Goal: Task Accomplishment & Management: Complete application form

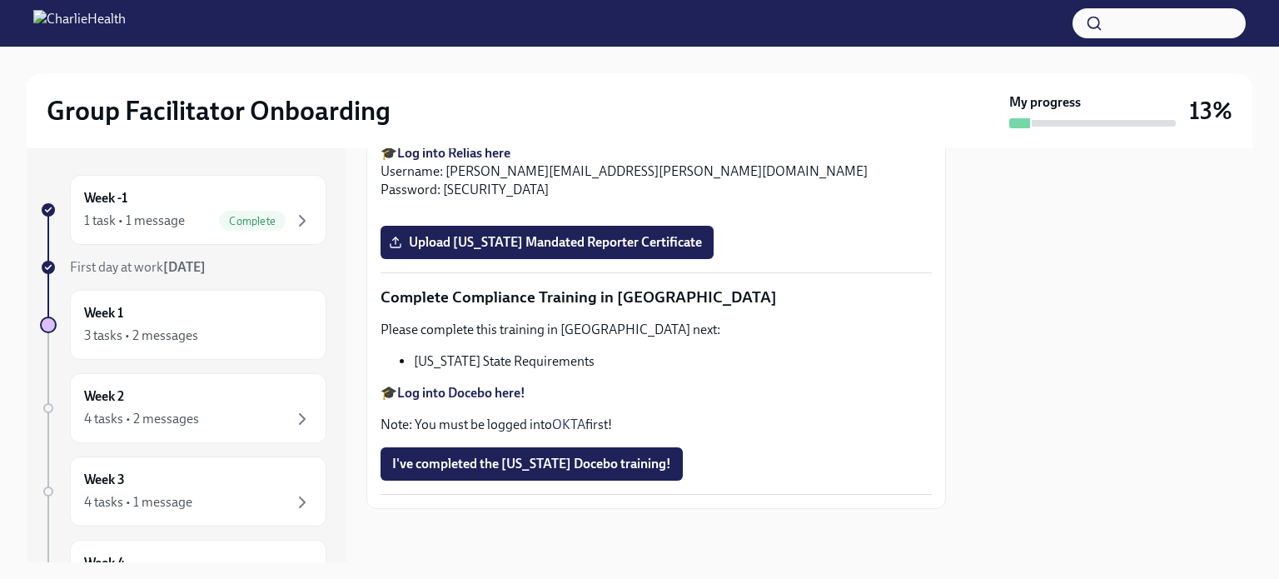
scroll to position [3657, 0]
click at [565, 467] on span "I've completed the [US_STATE] Docebo training!" at bounding box center [531, 463] width 279 height 17
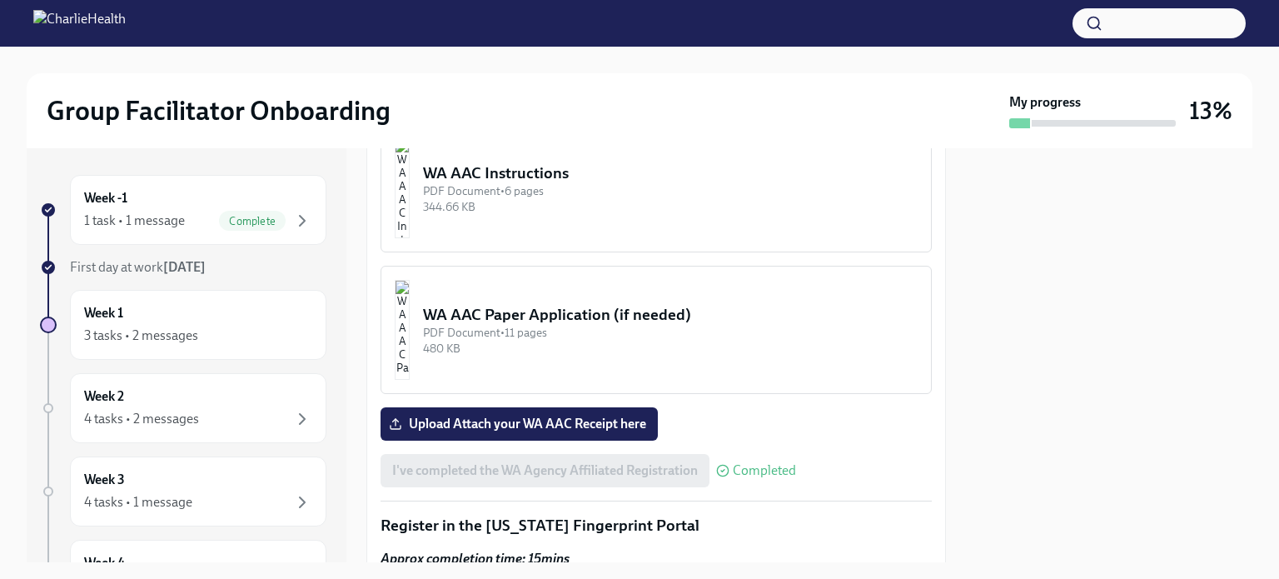
scroll to position [1582, 0]
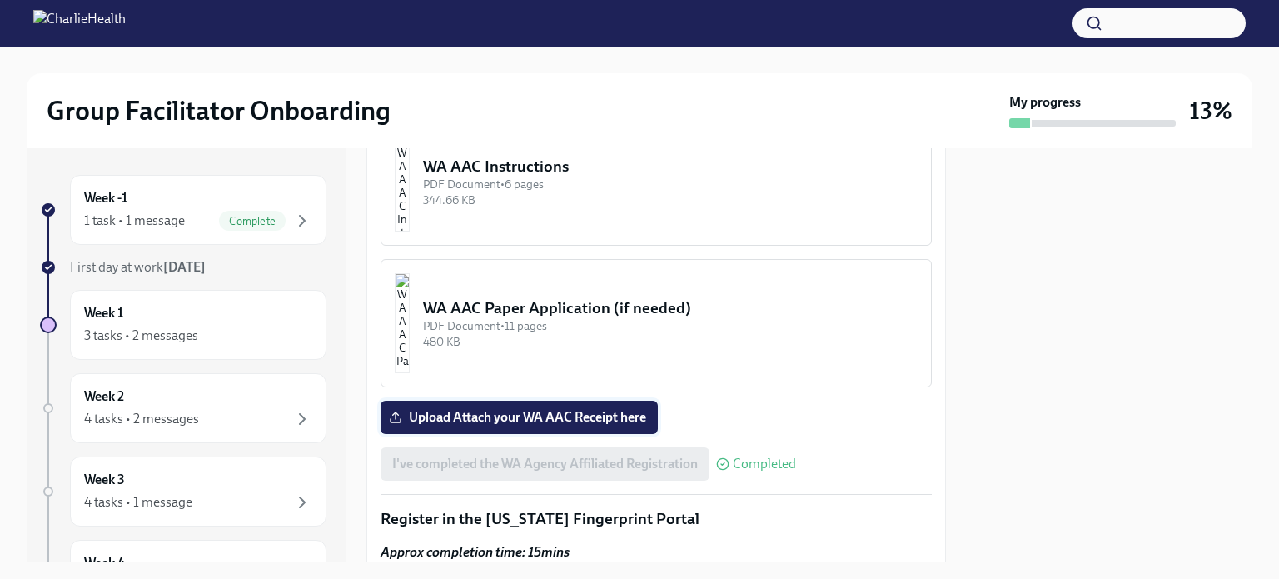
click at [581, 409] on span "Upload Attach your WA AAC Receipt here" at bounding box center [519, 417] width 254 height 17
click at [0, 0] on input "Upload Attach your WA AAC Receipt here" at bounding box center [0, 0] width 0 height 0
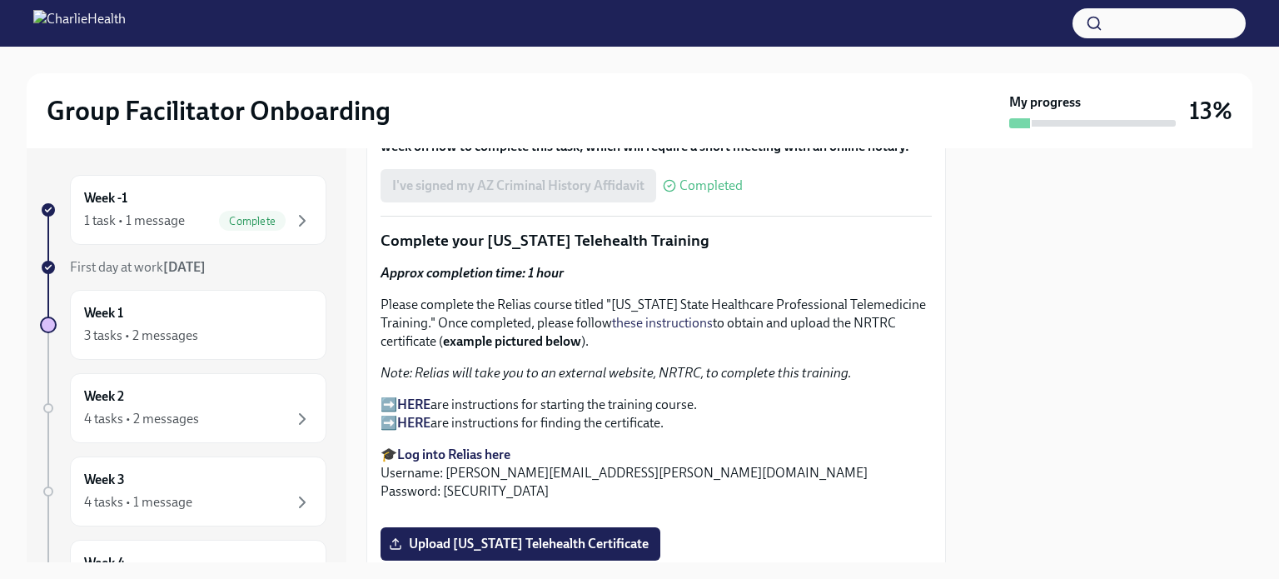
scroll to position [2325, 0]
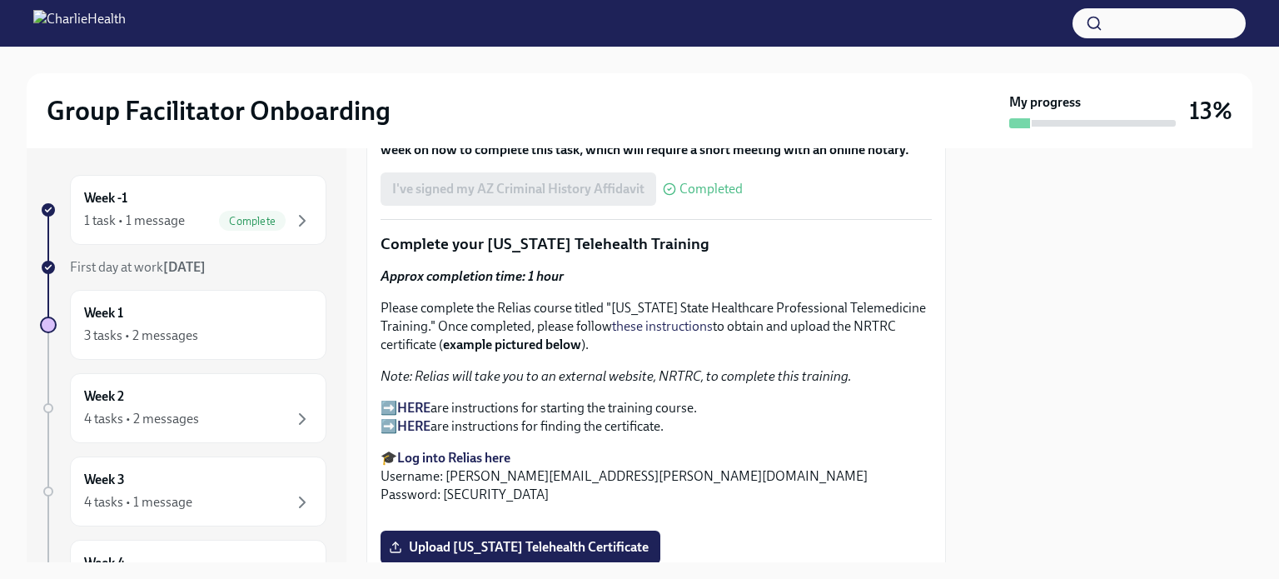
click at [417, 400] on strong "HERE" at bounding box center [413, 408] width 33 height 16
click at [420, 400] on strong "HERE" at bounding box center [413, 408] width 33 height 16
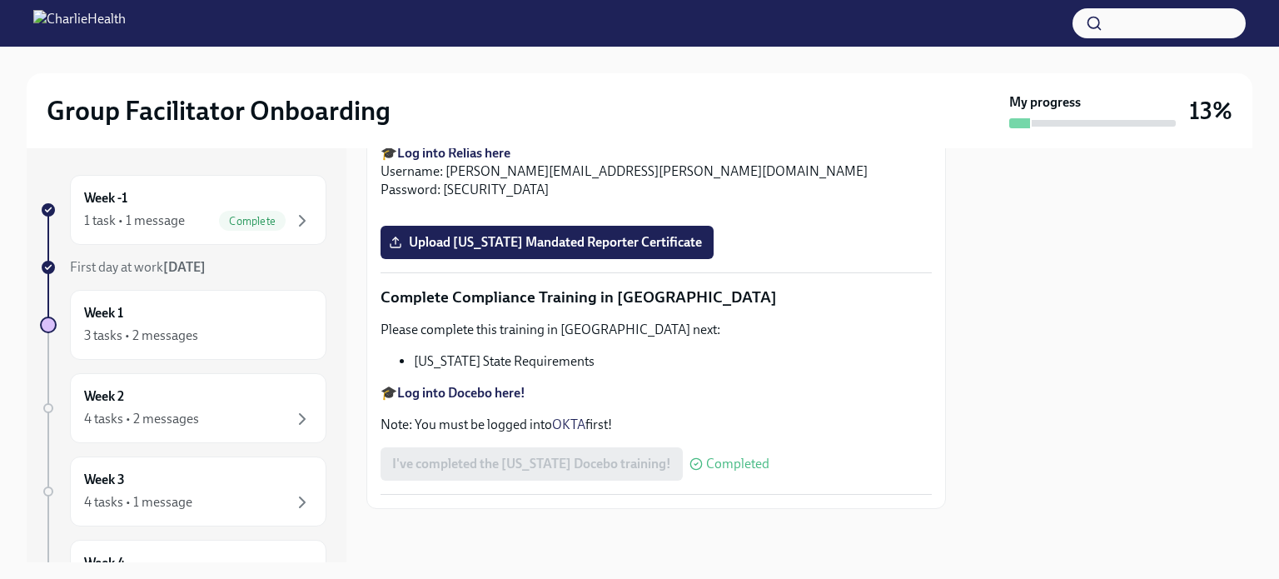
scroll to position [2991, 0]
click at [0, 0] on input "Upload [US_STATE] Telehealth Certificate" at bounding box center [0, 0] width 0 height 0
click at [826, 199] on p "🎓 Log into Relias here Username: [PERSON_NAME][EMAIL_ADDRESS][PERSON_NAME][DOMA…" at bounding box center [656, 171] width 551 height 55
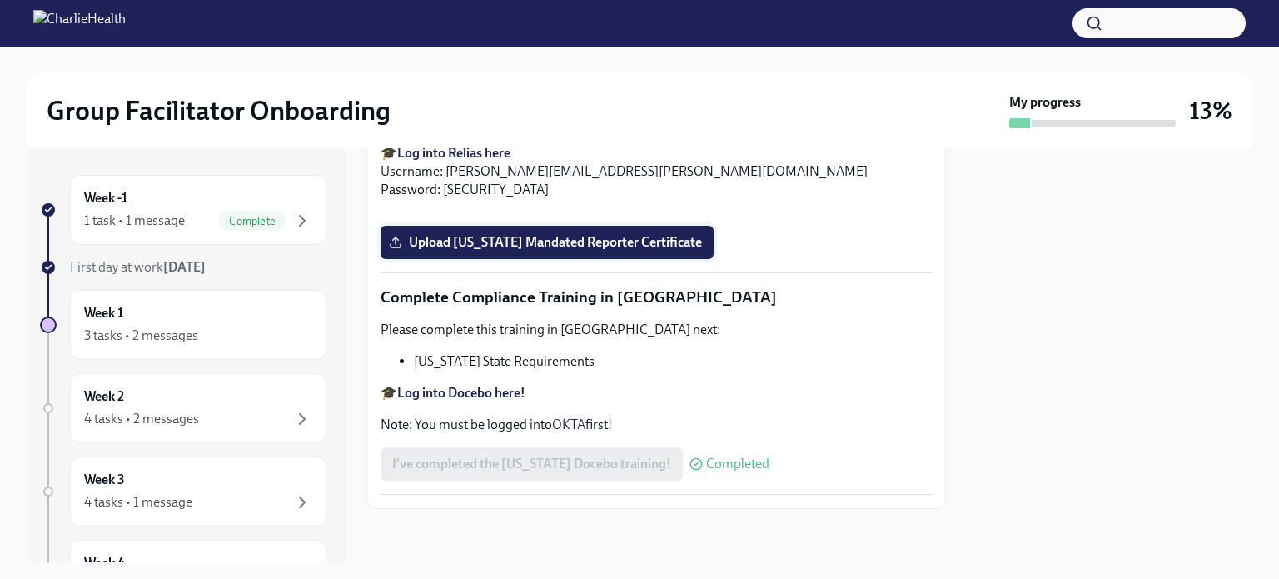
click at [590, 251] on span "Upload [US_STATE] Mandated Reporter Certificate" at bounding box center [547, 242] width 310 height 17
click at [0, 0] on input "Upload [US_STATE] Mandated Reporter Certificate" at bounding box center [0, 0] width 0 height 0
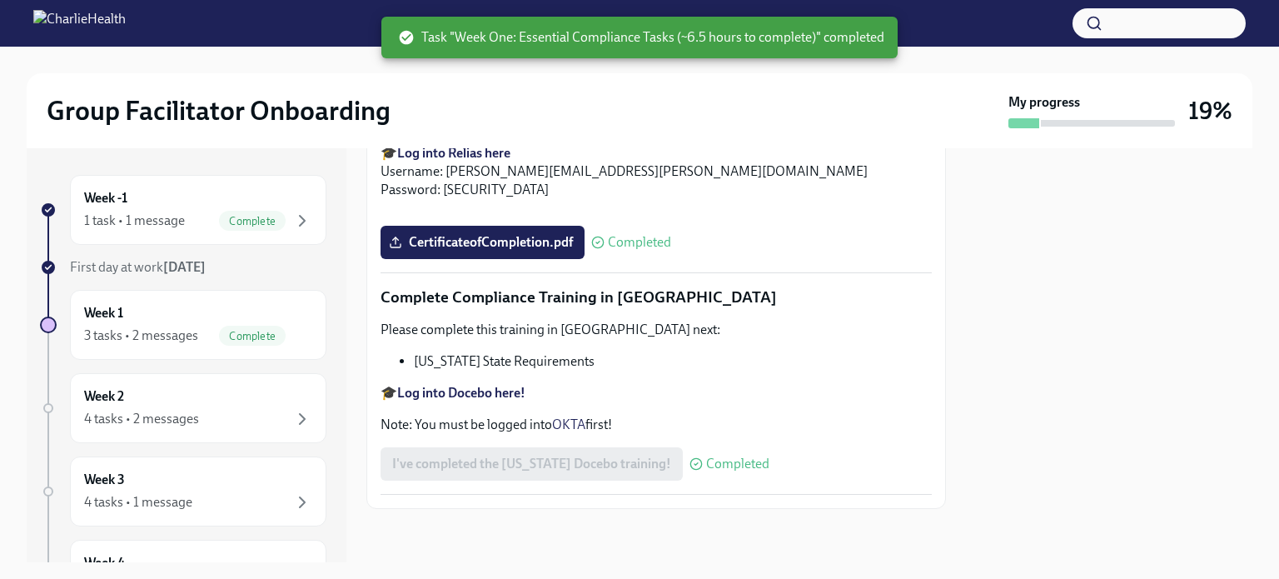
scroll to position [3657, 0]
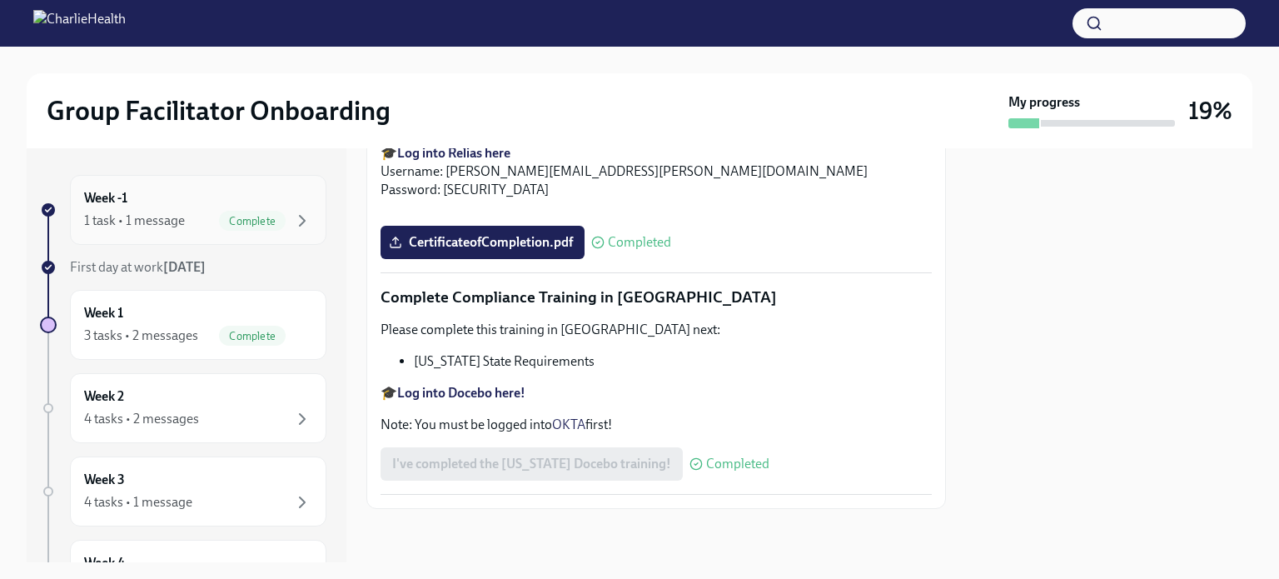
click at [202, 217] on div "1 task • 1 message Complete" at bounding box center [198, 221] width 228 height 20
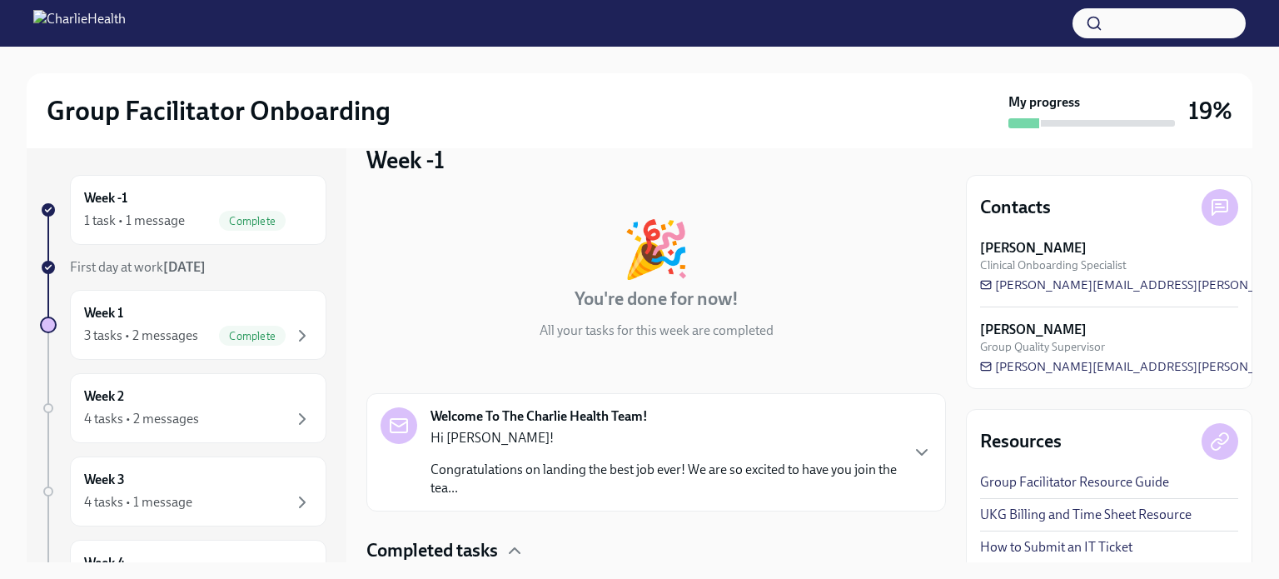
scroll to position [151, 0]
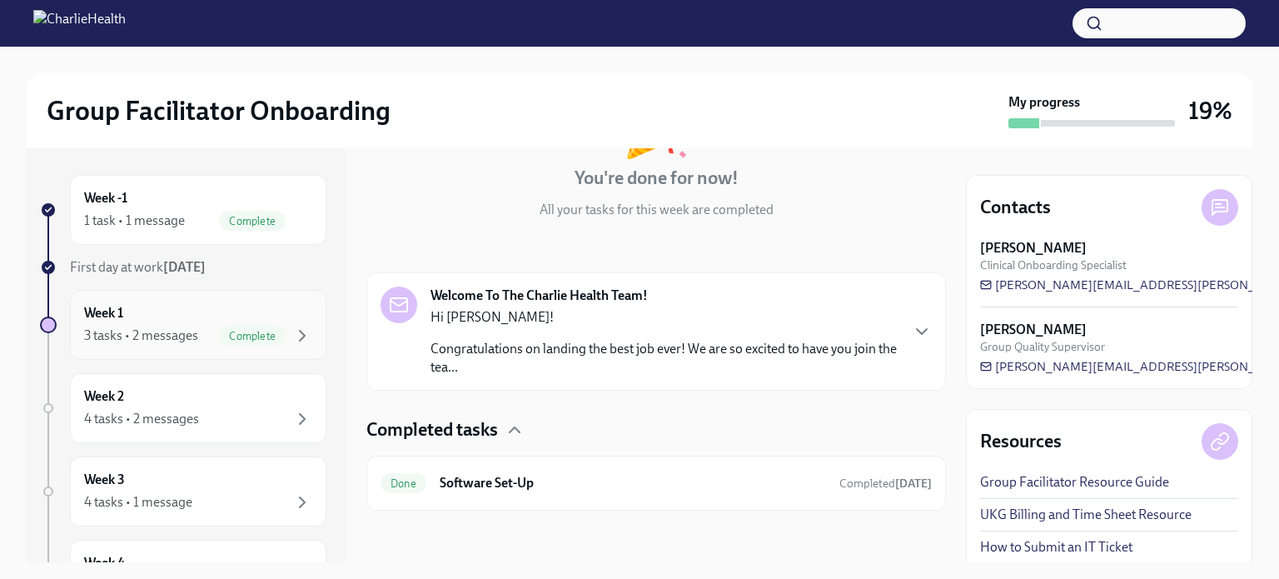
click at [190, 321] on div "Week 1 3 tasks • 2 messages Complete" at bounding box center [198, 325] width 228 height 42
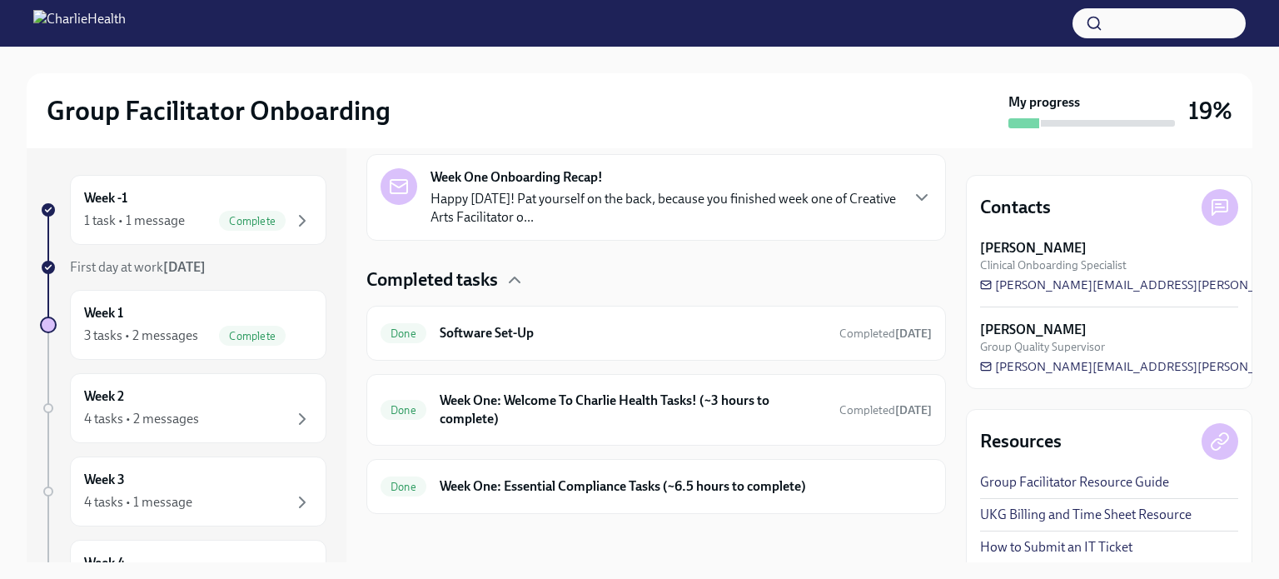
scroll to position [385, 0]
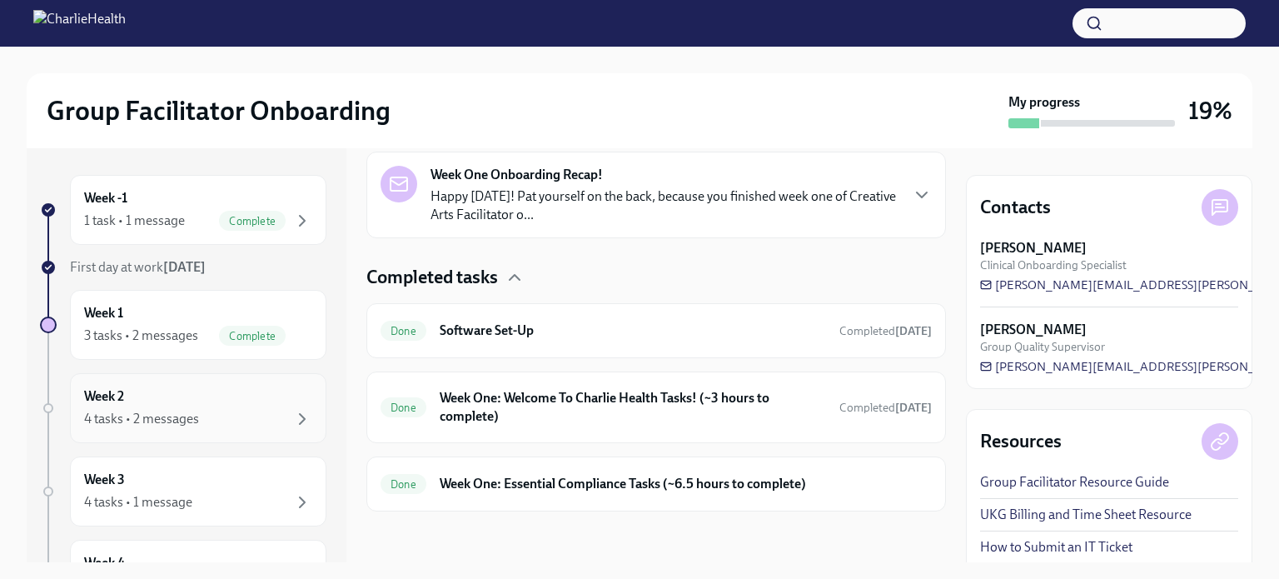
click at [221, 402] on div "Week 2 4 tasks • 2 messages" at bounding box center [198, 408] width 228 height 42
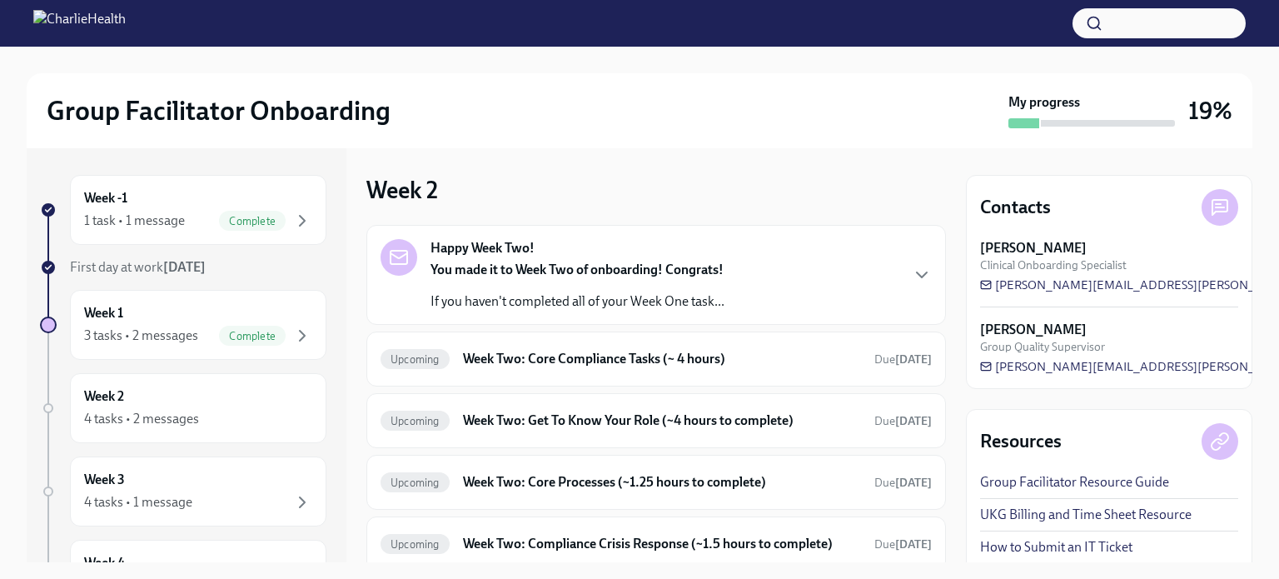
click at [590, 290] on div "You made it to Week Two of onboarding! Congrats! If you haven't completed all o…" at bounding box center [577, 286] width 294 height 50
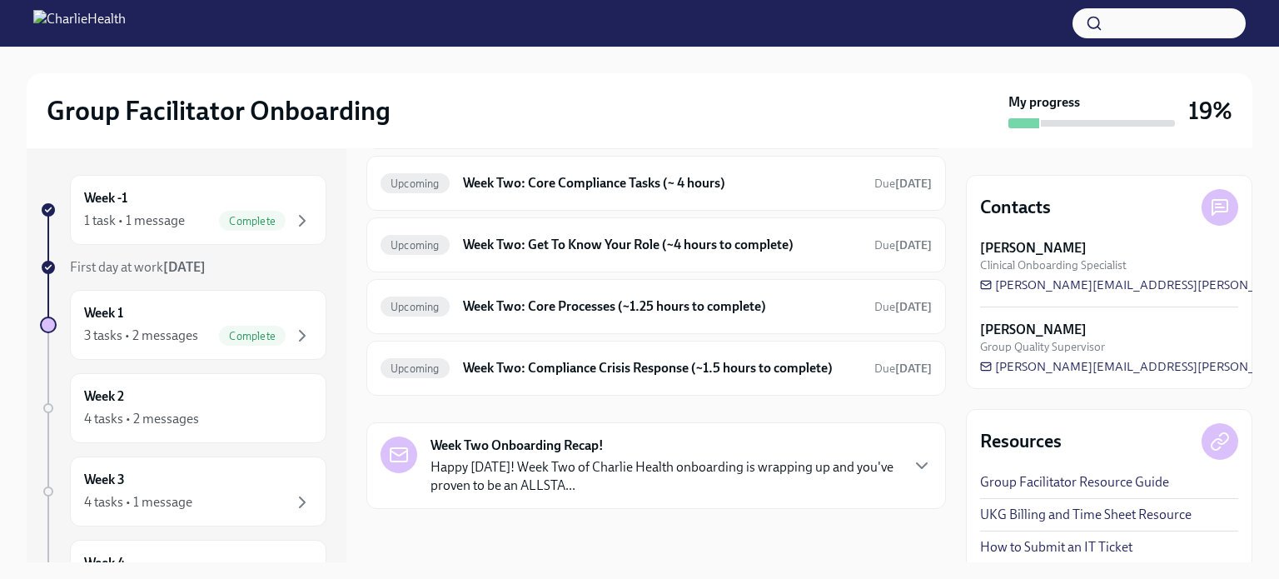
scroll to position [719, 0]
click at [173, 221] on div "1 task • 1 message" at bounding box center [134, 220] width 101 height 18
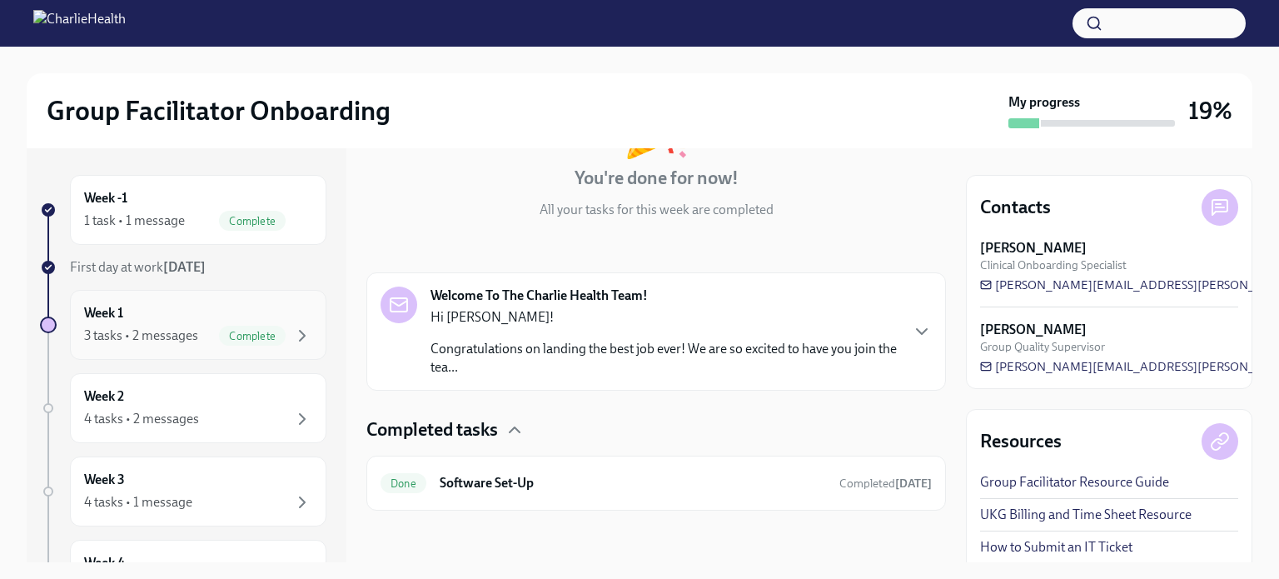
click at [169, 322] on div "Week 1 3 tasks • 2 messages Complete" at bounding box center [198, 325] width 228 height 42
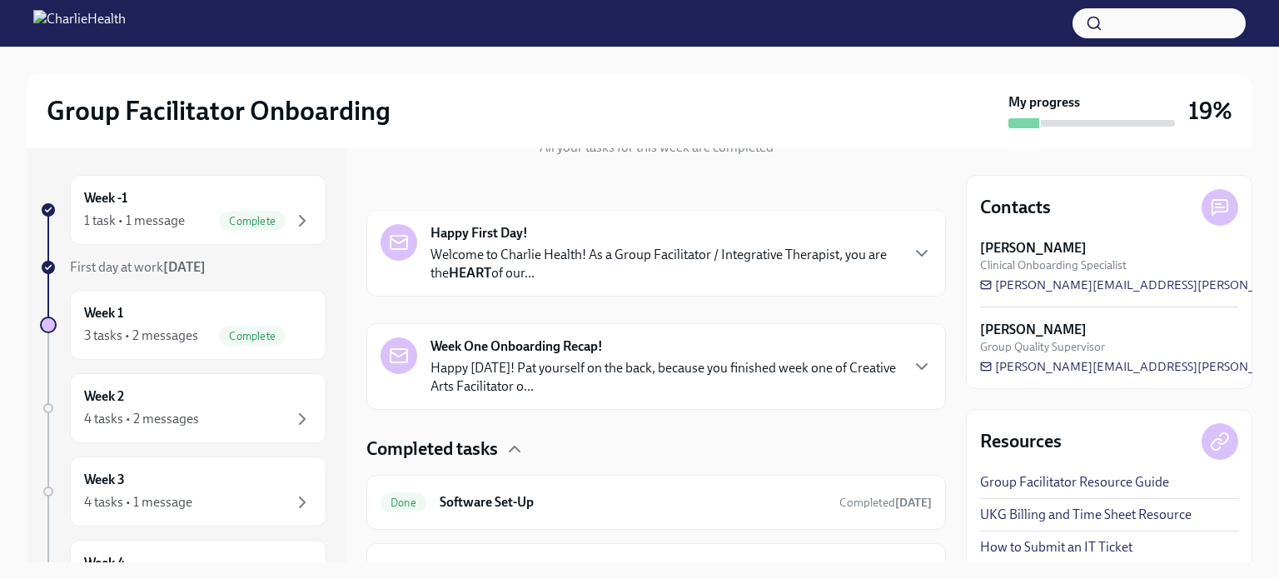
scroll to position [218, 0]
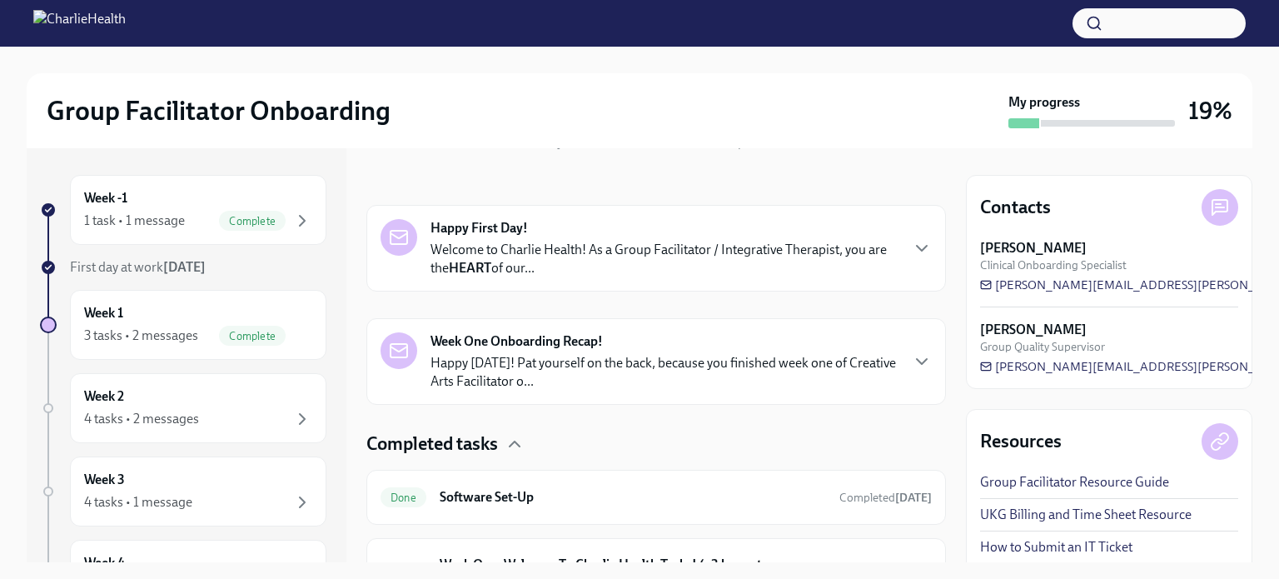
click at [585, 368] on p "Happy [DATE]! Pat yourself on the back, because you finished week one of Creati…" at bounding box center [664, 372] width 468 height 37
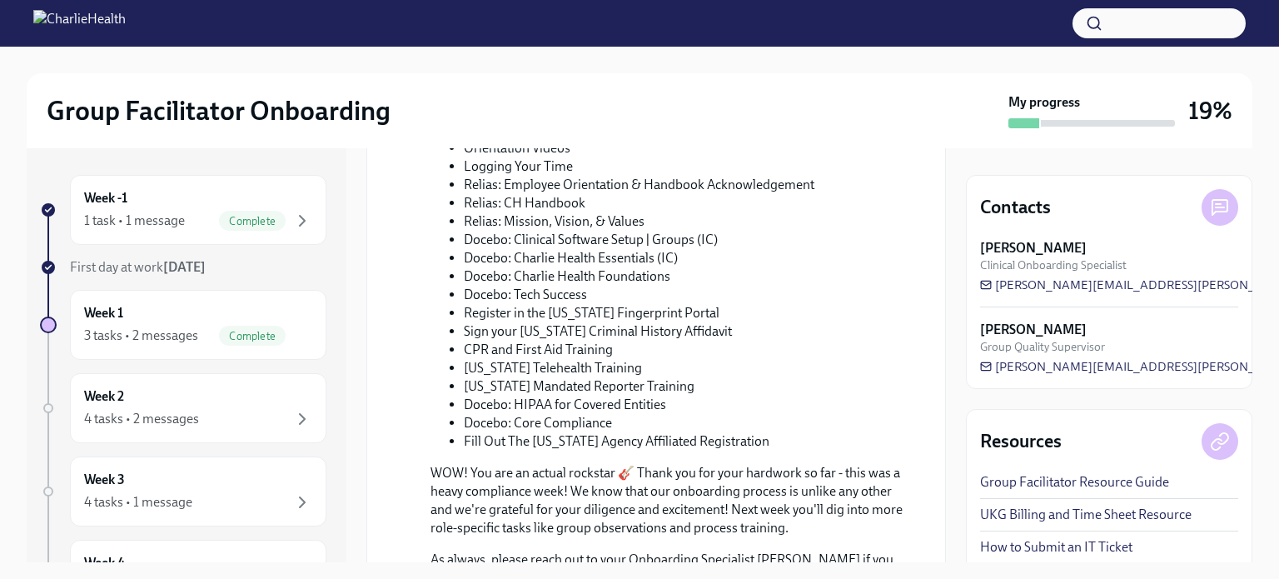
scroll to position [884, 0]
click at [553, 340] on li "CPR and First Aid Training" at bounding box center [684, 348] width 441 height 18
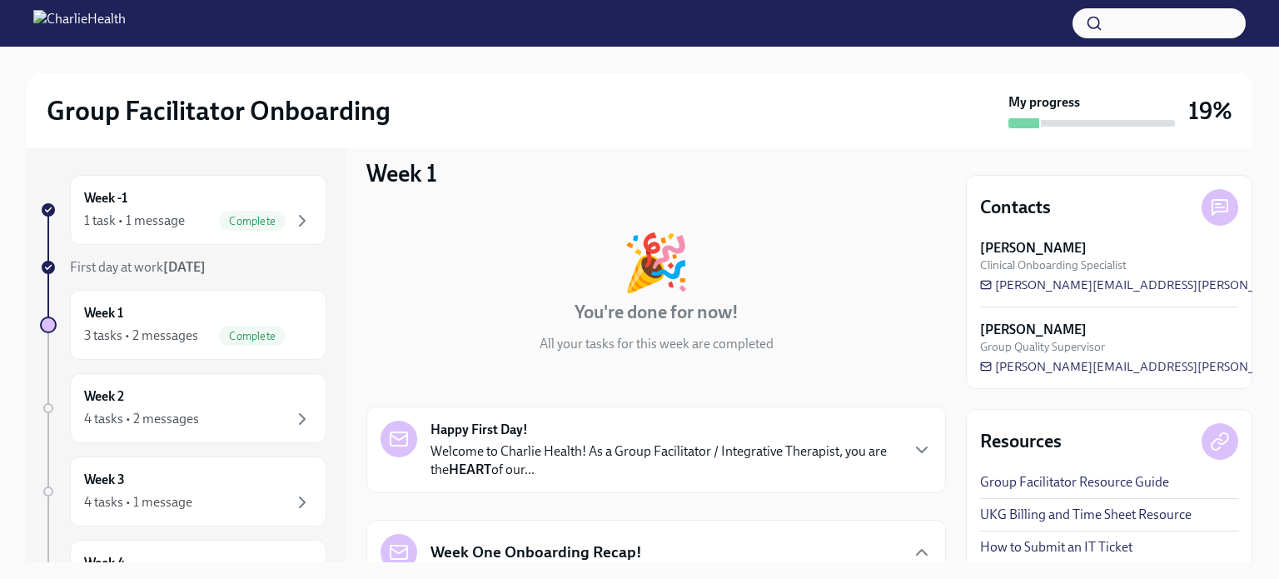
scroll to position [0, 0]
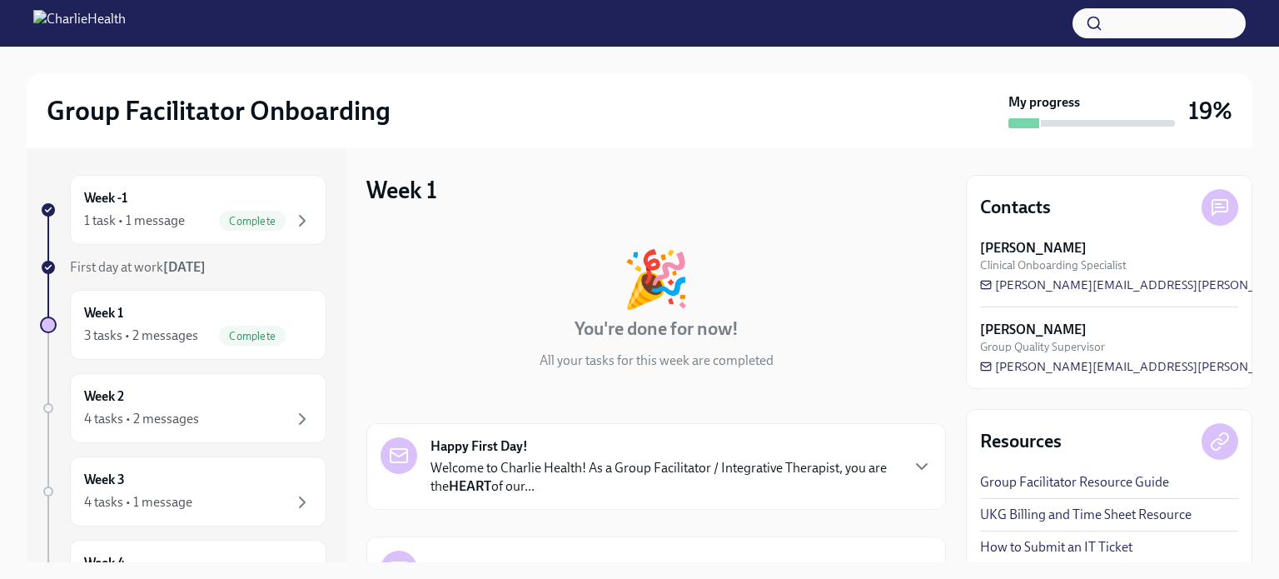
click at [689, 460] on p "Welcome to Charlie Health! As a Group Facilitator / Integrative Therapist, you …" at bounding box center [664, 477] width 468 height 37
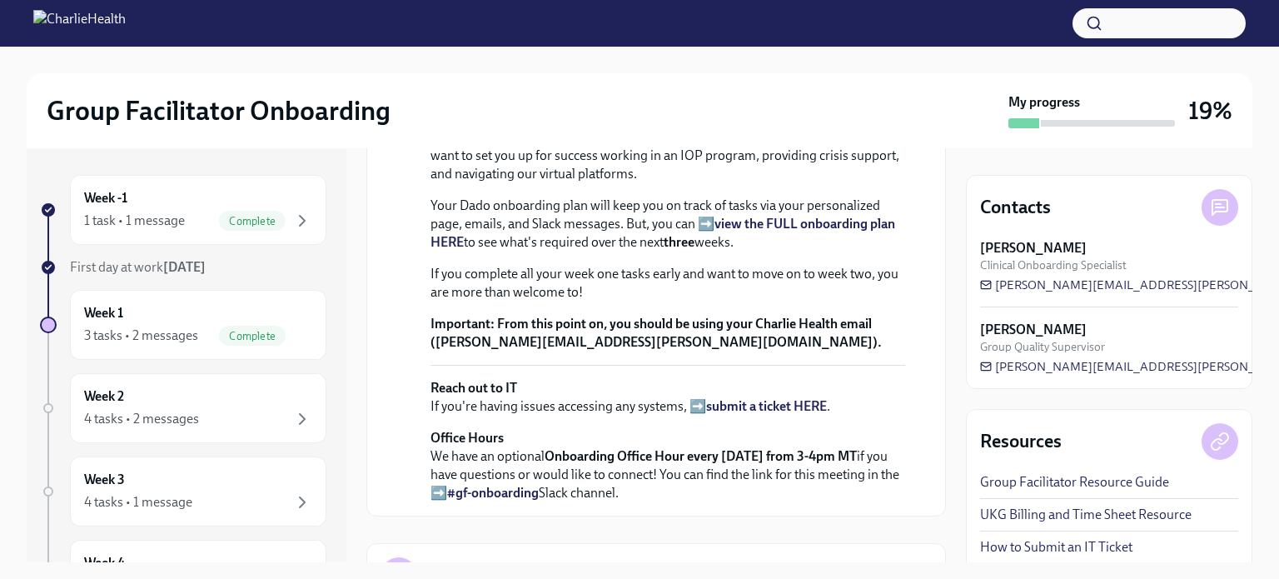
scroll to position [83, 0]
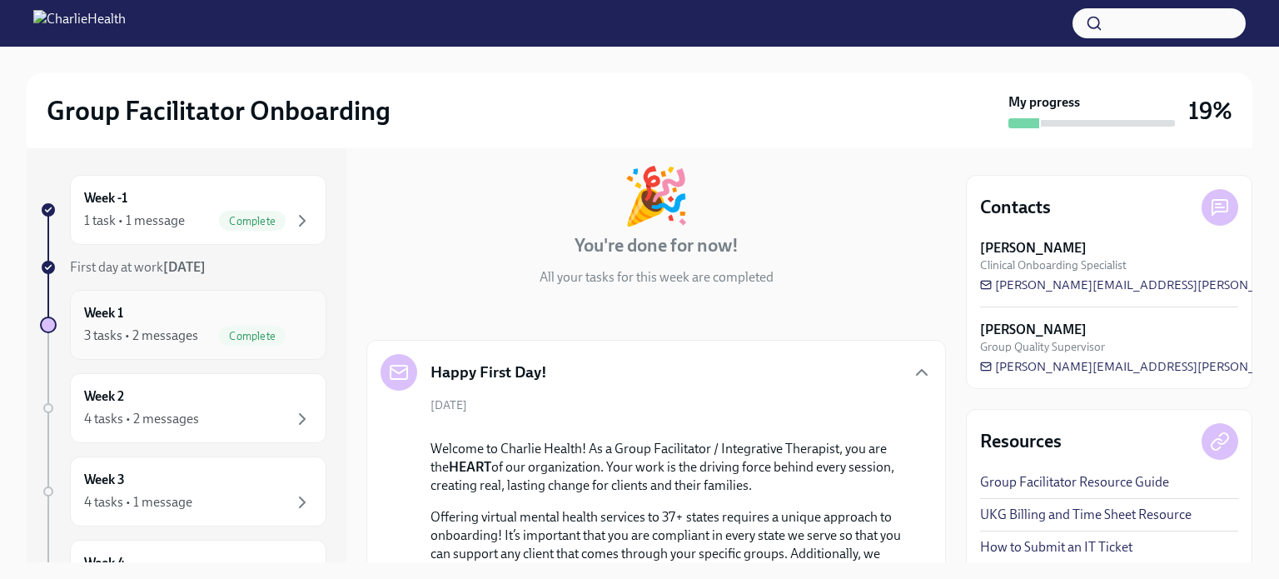
click at [161, 314] on div "Week 1 3 tasks • 2 messages Complete" at bounding box center [198, 325] width 228 height 42
click at [177, 306] on div "Week 1 3 tasks • 2 messages Complete" at bounding box center [198, 325] width 228 height 42
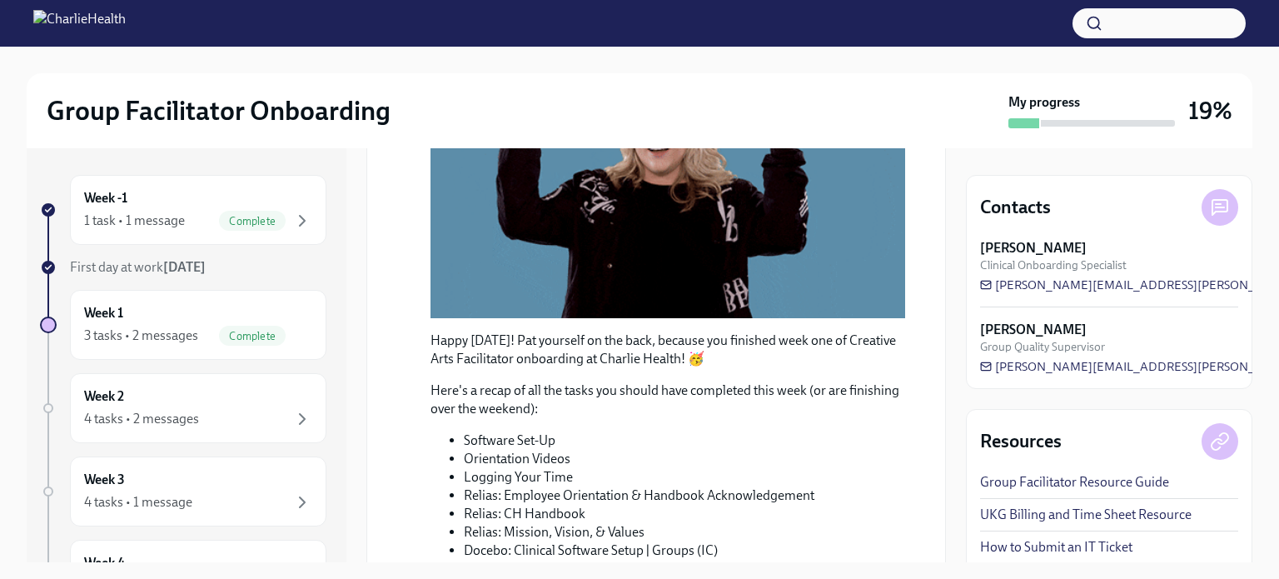
scroll to position [1082, 0]
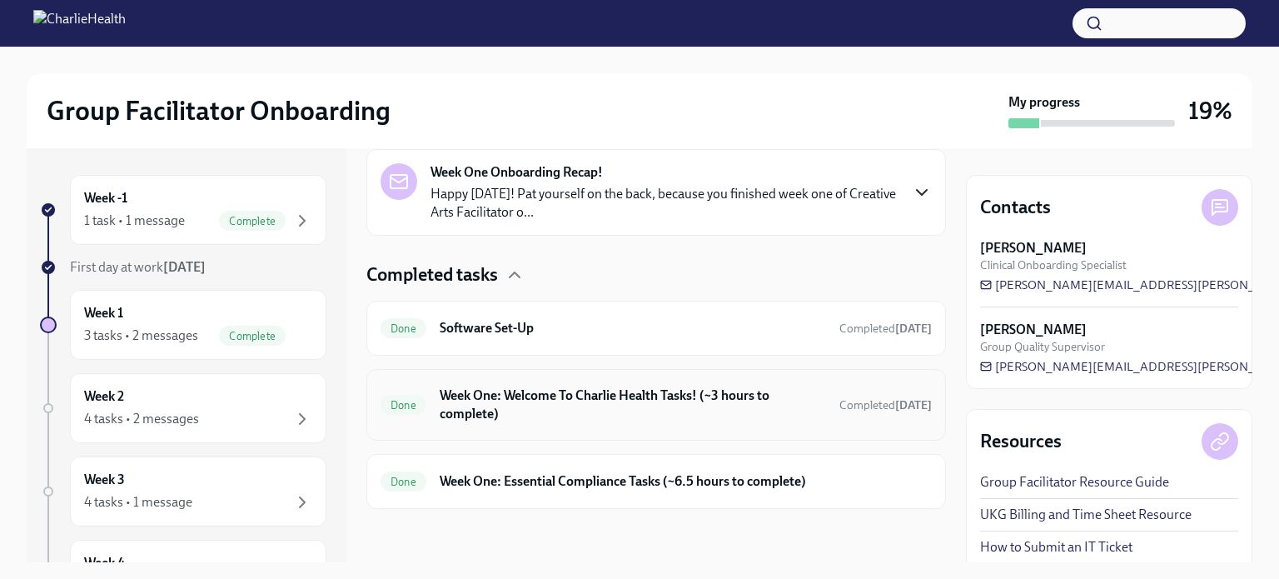
click at [653, 404] on h6 "Week One: Welcome To Charlie Health Tasks! (~3 hours to complete)" at bounding box center [633, 404] width 386 height 37
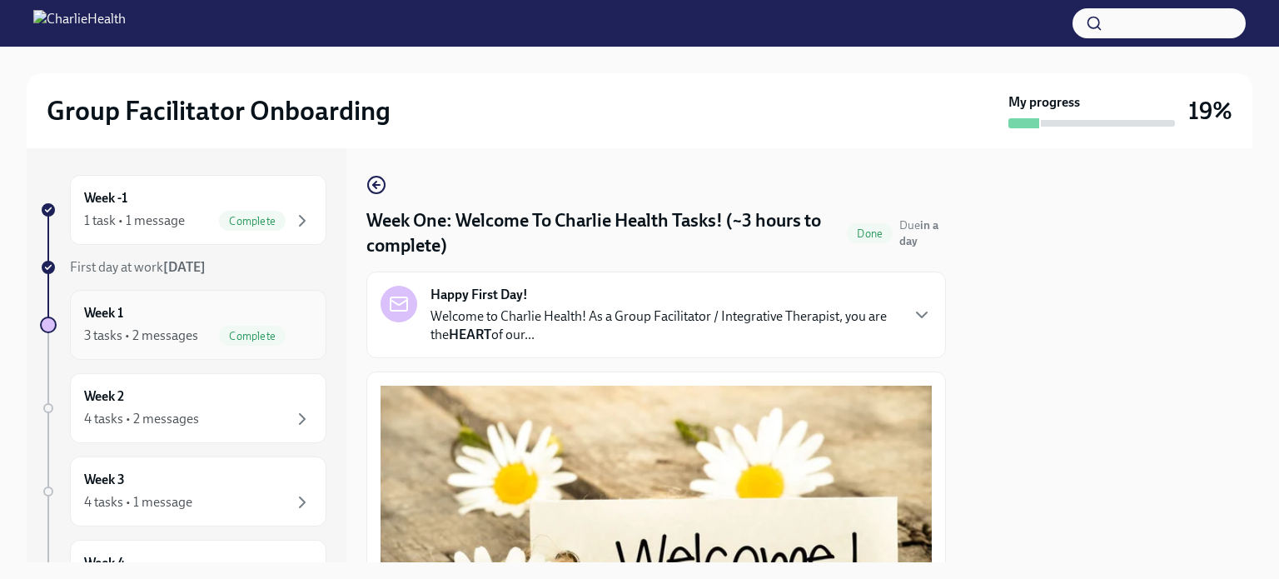
click at [193, 312] on div "Week 1 3 tasks • 2 messages Complete" at bounding box center [198, 325] width 228 height 42
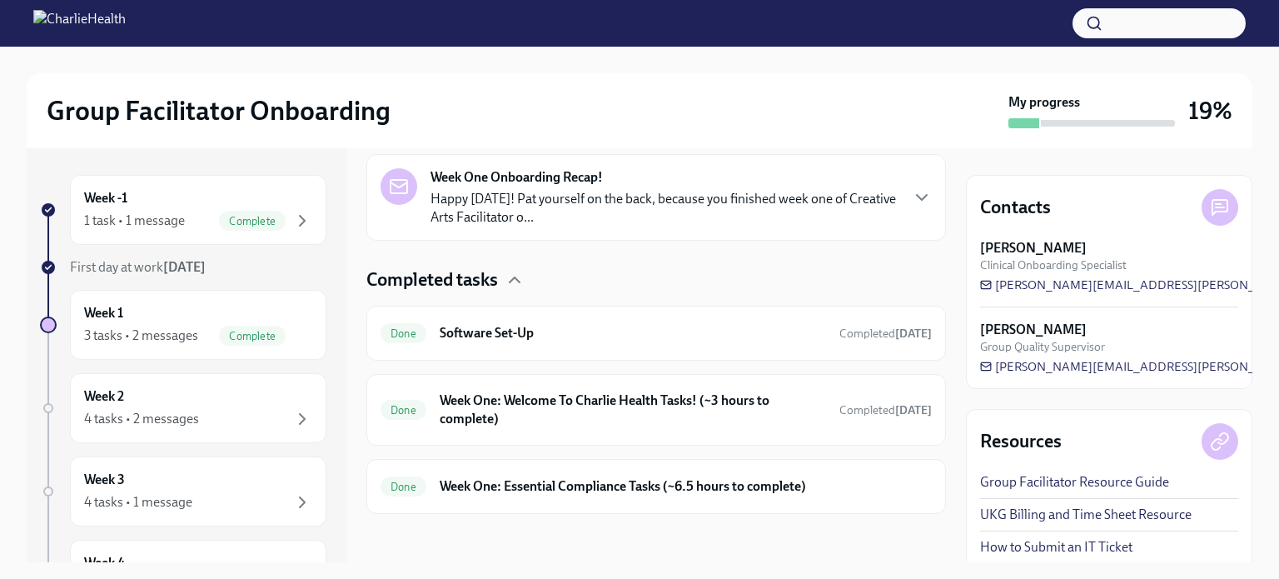
scroll to position [385, 0]
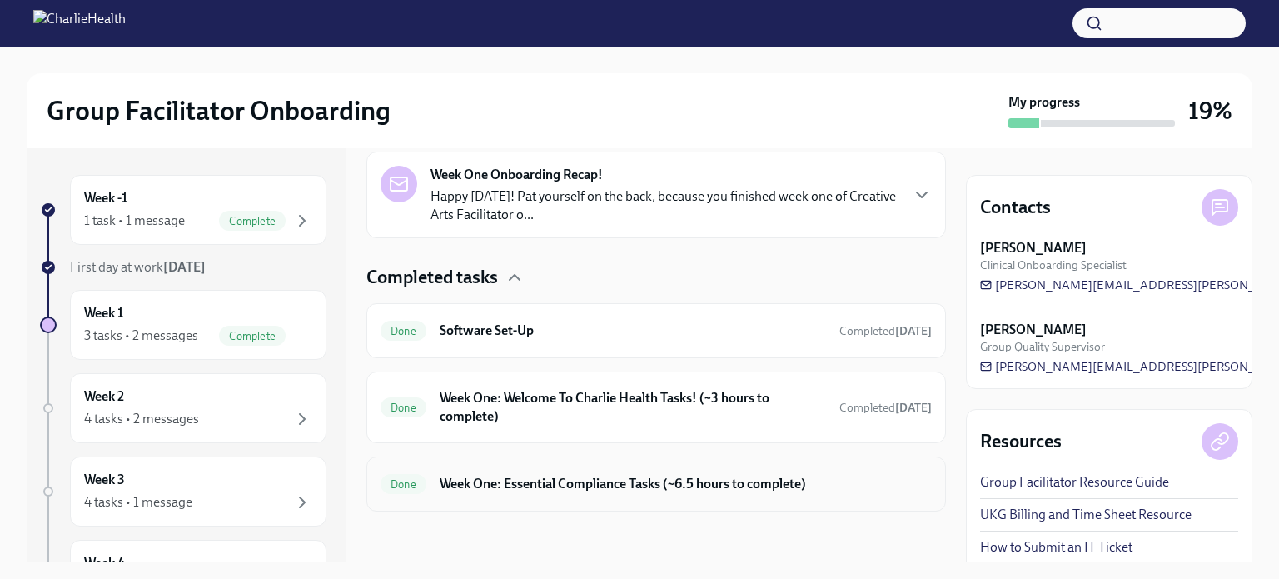
click at [587, 475] on h6 "Week One: Essential Compliance Tasks (~6.5 hours to complete)" at bounding box center [686, 484] width 492 height 18
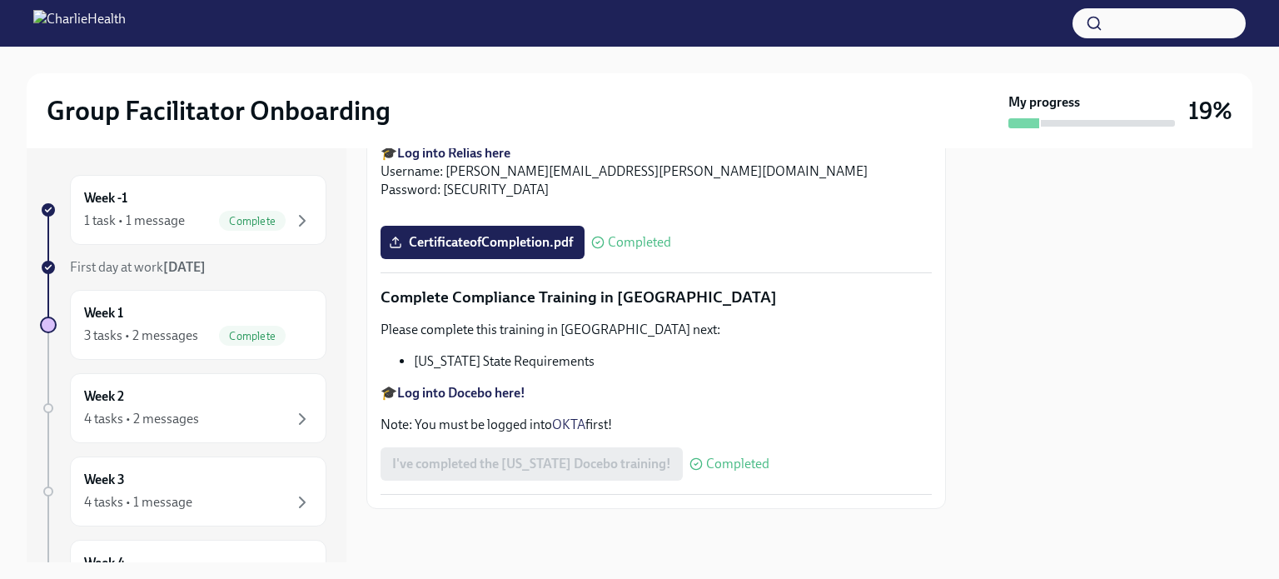
scroll to position [3657, 0]
click at [195, 324] on div "Week 1 3 tasks • 2 messages Complete" at bounding box center [198, 325] width 228 height 42
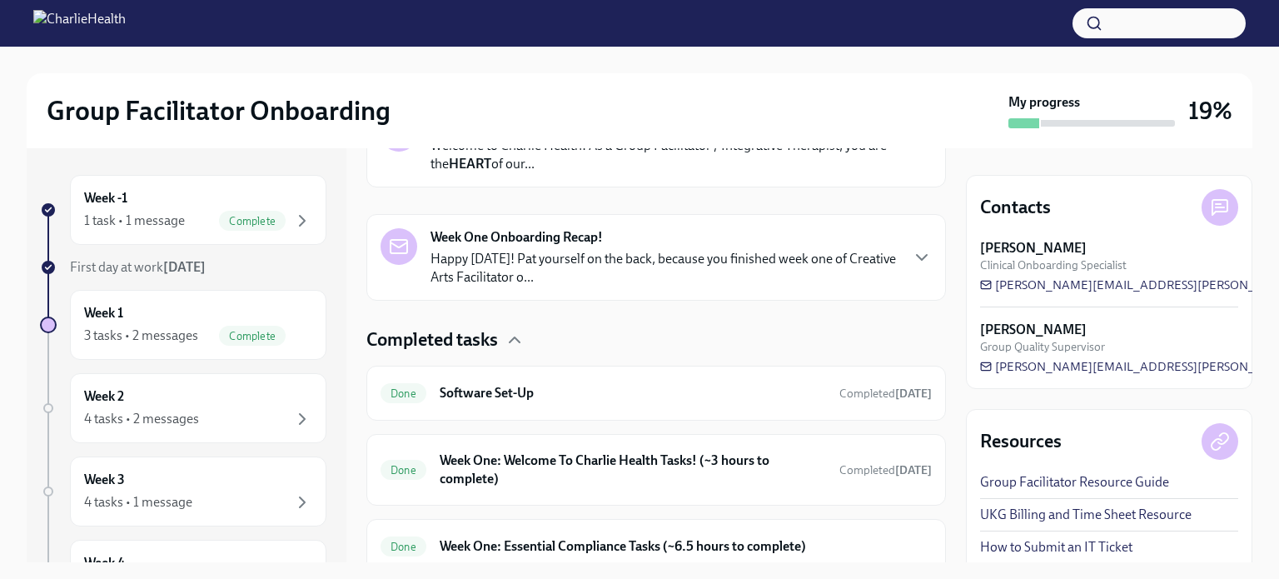
scroll to position [333, 0]
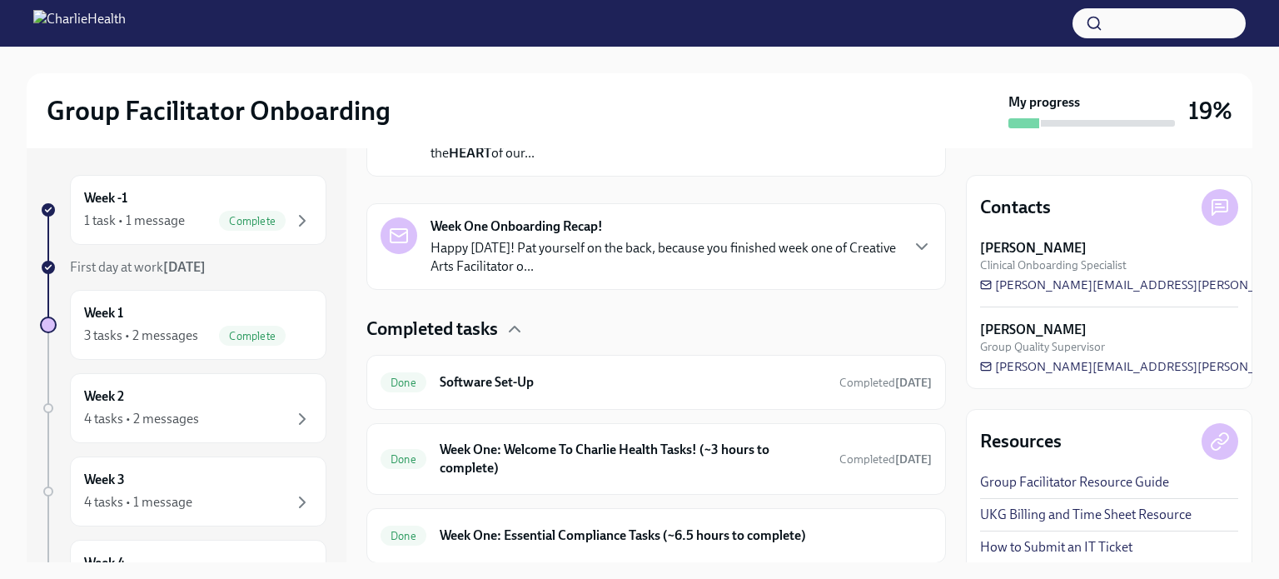
click at [612, 256] on p "Happy [DATE]! Pat yourself on the back, because you finished week one of Creati…" at bounding box center [664, 257] width 468 height 37
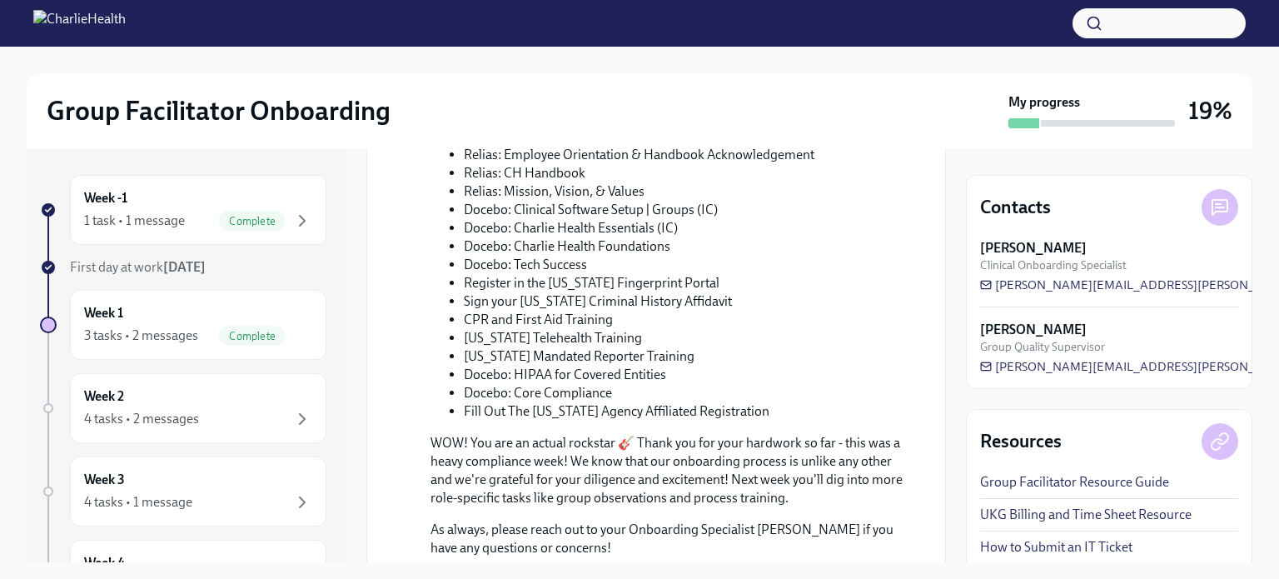
scroll to position [916, 0]
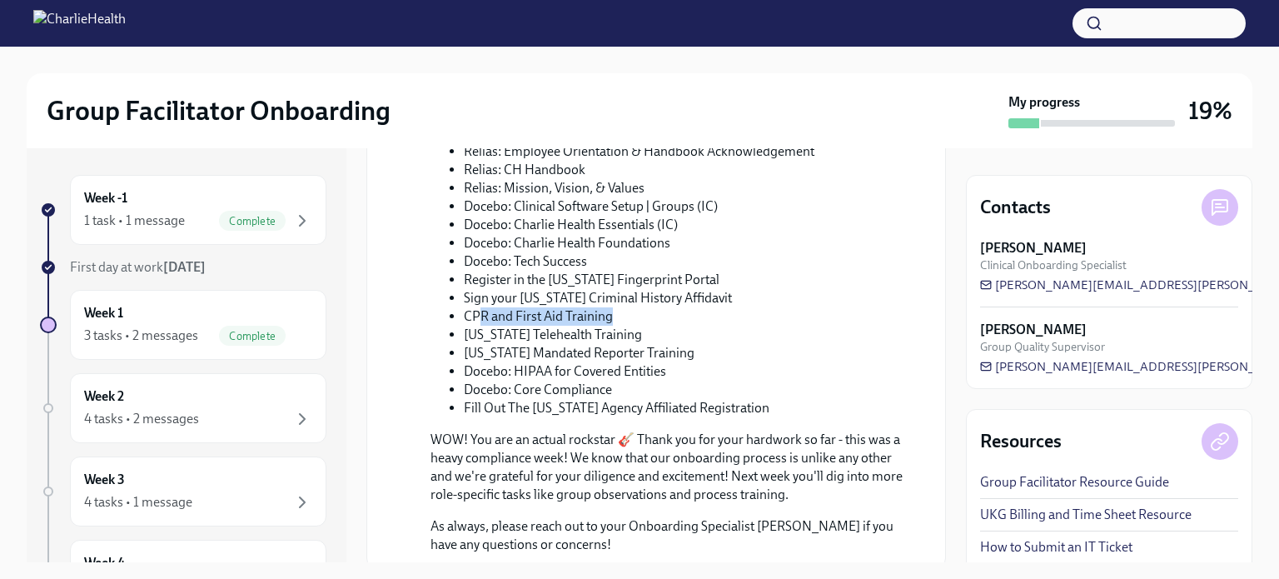
drag, startPoint x: 610, startPoint y: 306, endPoint x: 477, endPoint y: 300, distance: 132.5
click at [477, 307] on li "CPR and First Aid Training" at bounding box center [684, 316] width 441 height 18
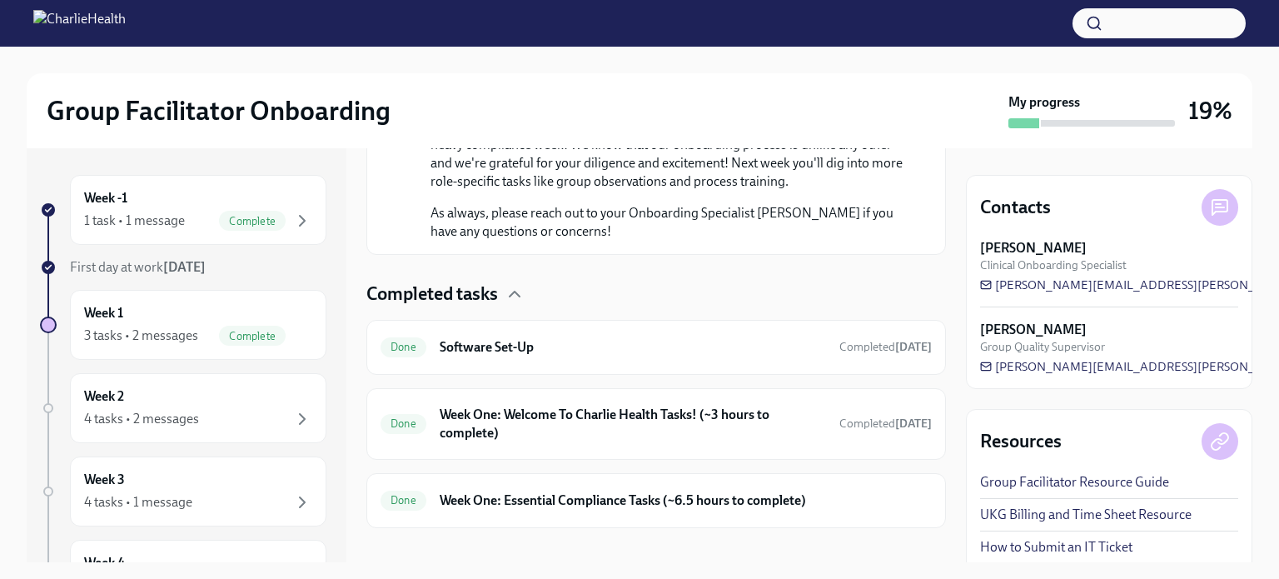
scroll to position [1239, 0]
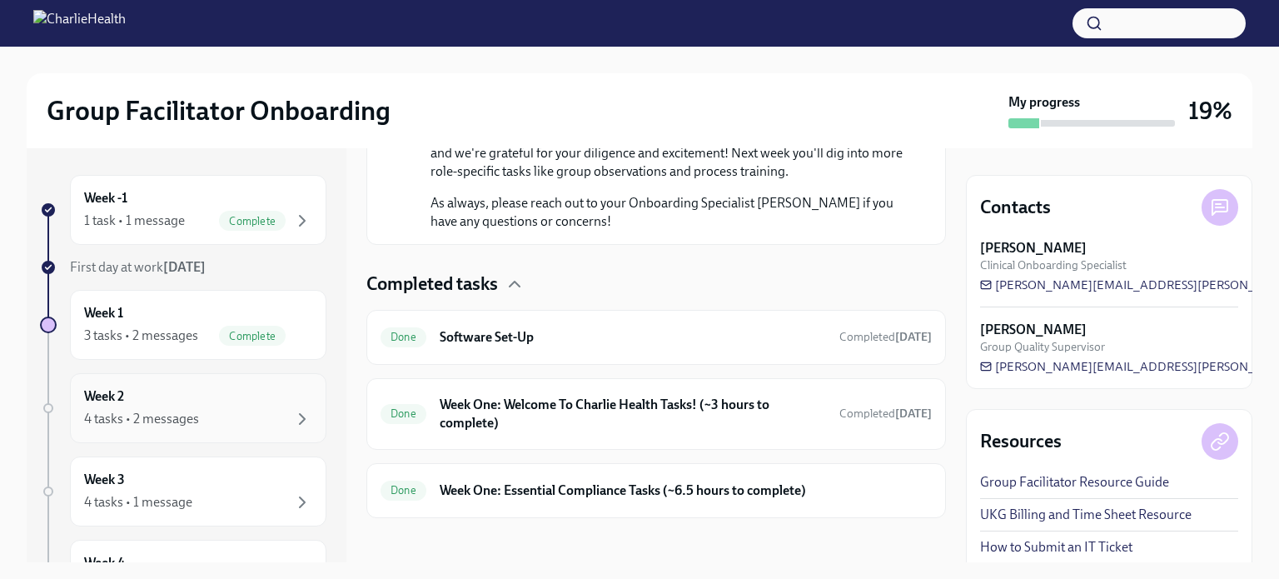
click at [136, 394] on div "Week 2 4 tasks • 2 messages" at bounding box center [198, 408] width 228 height 42
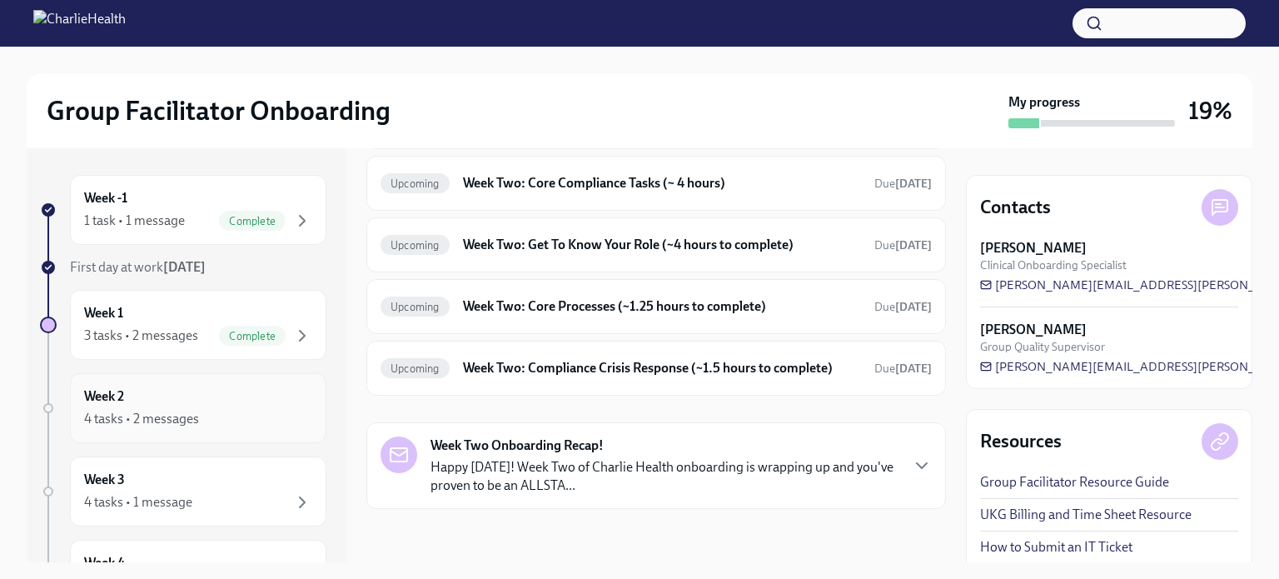
scroll to position [173, 0]
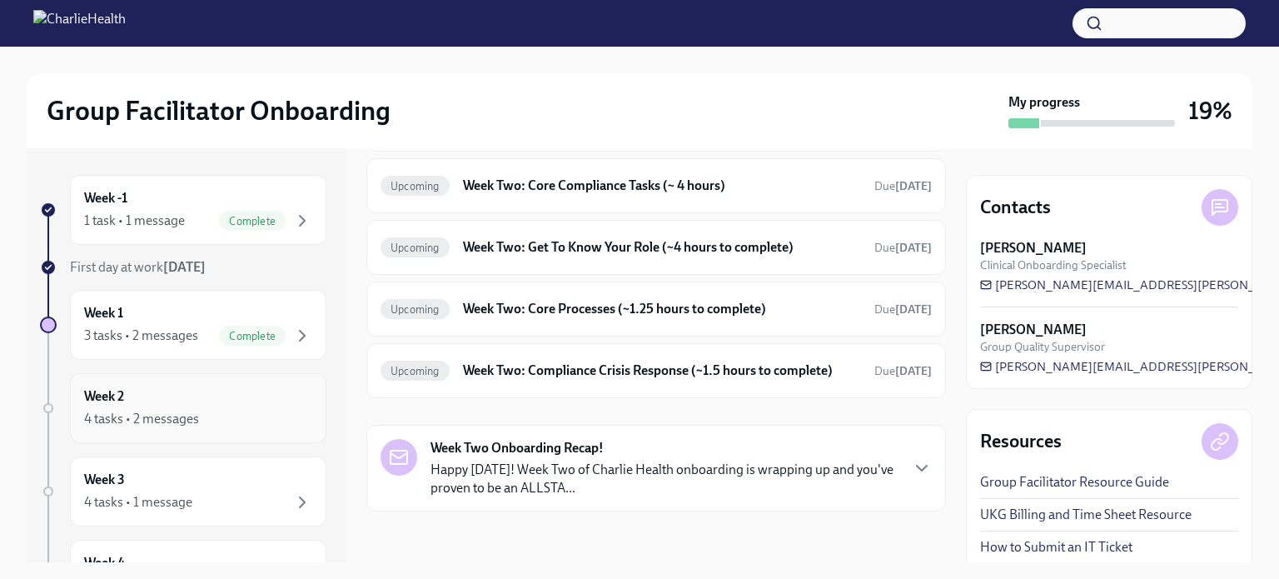
click at [163, 399] on div "Week 2 4 tasks • 2 messages" at bounding box center [198, 408] width 228 height 42
click at [530, 446] on strong "Week Two Onboarding Recap!" at bounding box center [516, 448] width 173 height 18
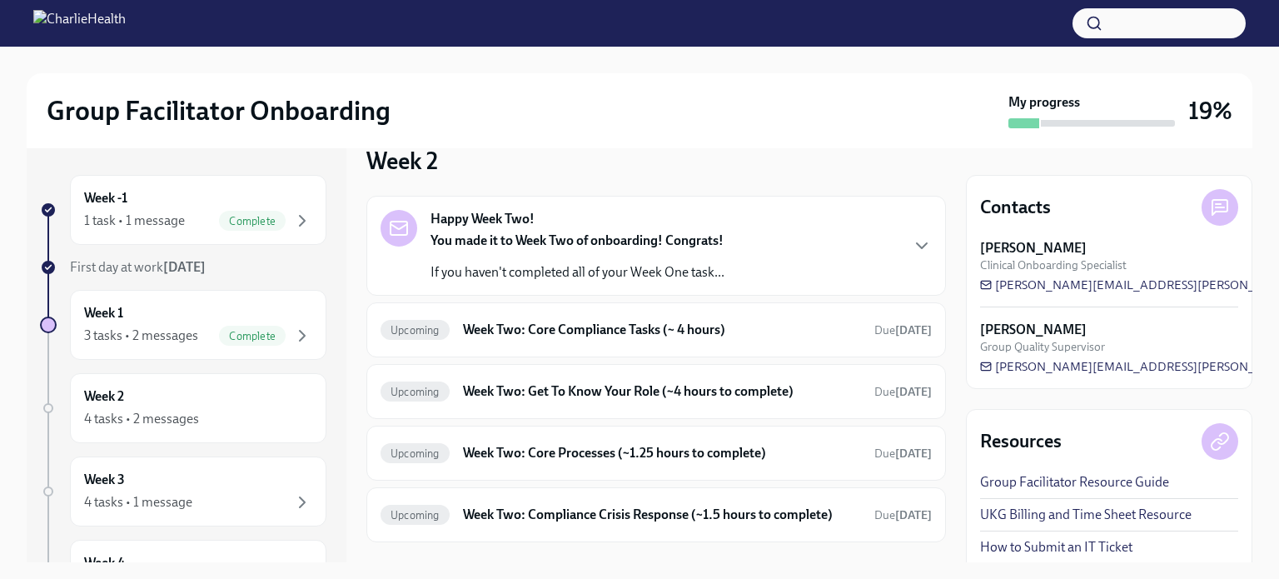
scroll to position [0, 0]
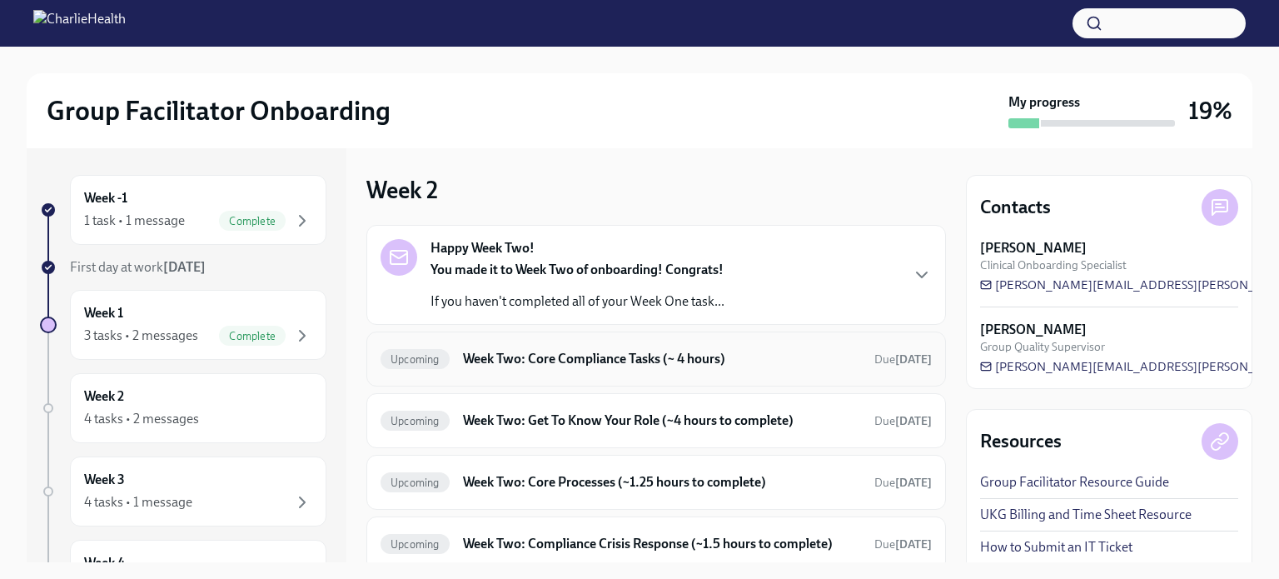
click at [556, 355] on h6 "Week Two: Core Compliance Tasks (~ 4 hours)" at bounding box center [662, 359] width 398 height 18
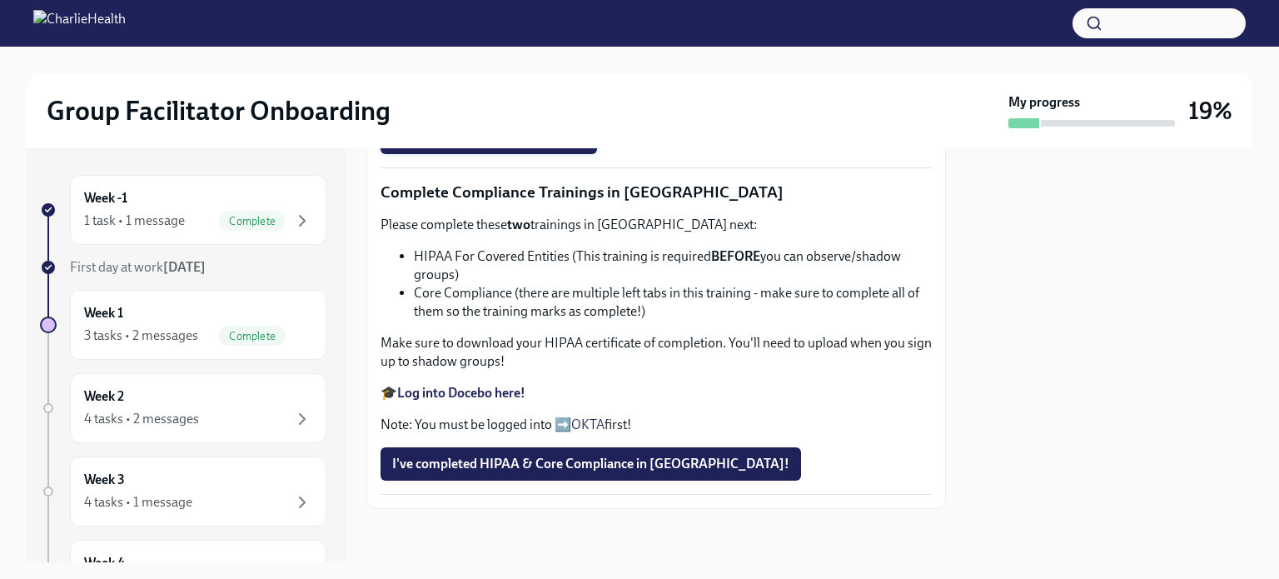
scroll to position [999, 0]
